Goal: Task Accomplishment & Management: Complete application form

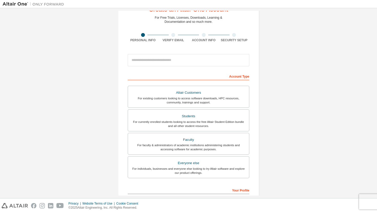
scroll to position [23, 0]
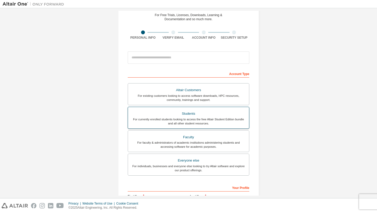
click at [189, 115] on div "Students" at bounding box center [188, 113] width 115 height 7
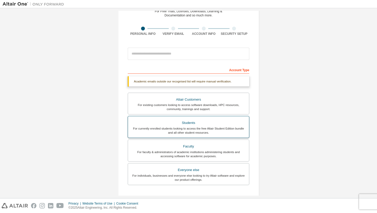
scroll to position [27, 0]
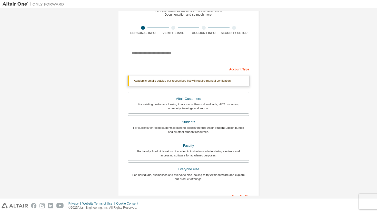
click at [177, 58] on input "email" at bounding box center [189, 53] width 122 height 12
type input "**********"
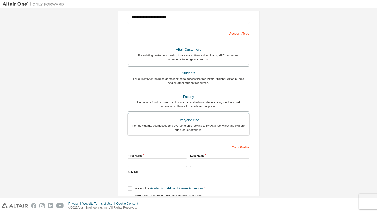
scroll to position [74, 0]
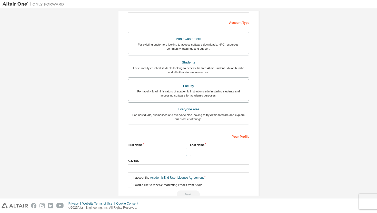
click at [181, 152] on input "text" at bounding box center [157, 152] width 59 height 8
type input "*****"
click at [211, 154] on input "text" at bounding box center [219, 152] width 59 height 8
type input "*********"
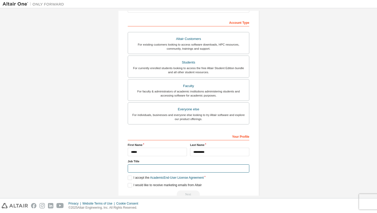
click at [212, 169] on input "text" at bounding box center [189, 169] width 122 height 8
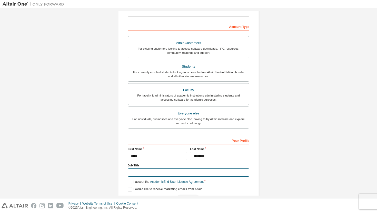
scroll to position [86, 0]
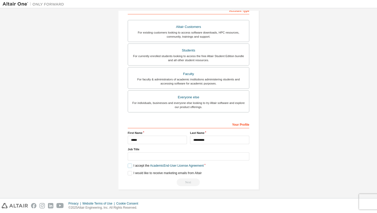
click at [133, 167] on label "I accept the Academic End-User License Agreement" at bounding box center [166, 166] width 76 height 4
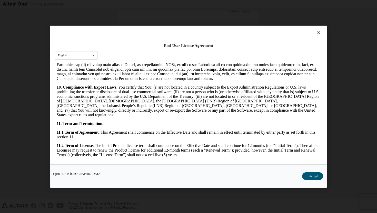
scroll to position [835, 0]
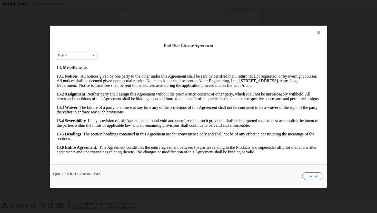
click at [313, 178] on button "I Accept" at bounding box center [312, 176] width 21 height 8
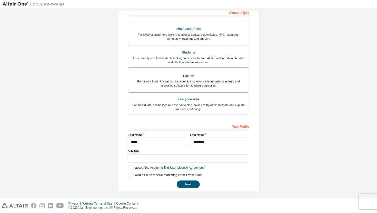
scroll to position [86, 0]
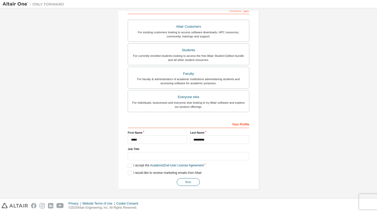
click at [193, 182] on button "Next" at bounding box center [188, 183] width 23 height 8
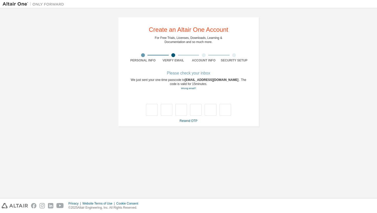
scroll to position [0, 0]
type input "*"
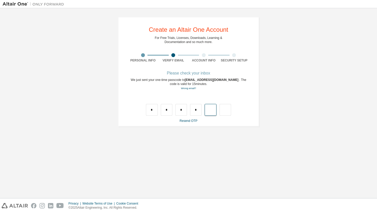
type input "*"
